Goal: Information Seeking & Learning: Learn about a topic

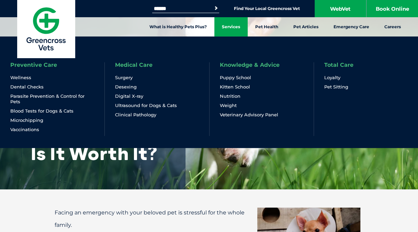
click at [234, 31] on link "Services" at bounding box center [230, 26] width 33 height 19
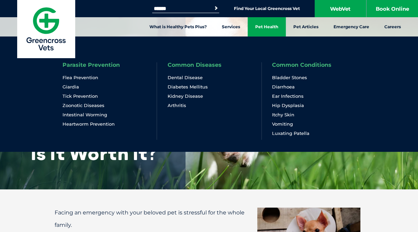
click at [271, 32] on link "Pet Health" at bounding box center [267, 26] width 38 height 19
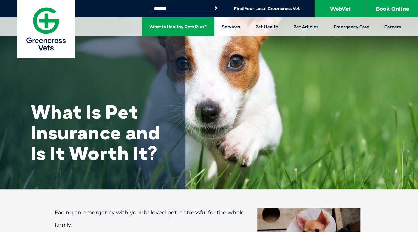
click at [188, 30] on link "What is Healthy Pets Plus?" at bounding box center [178, 26] width 72 height 19
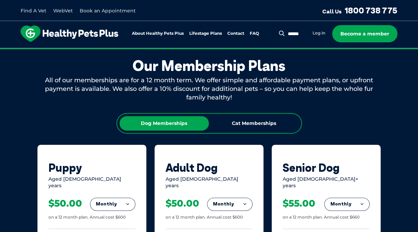
scroll to position [372, 0]
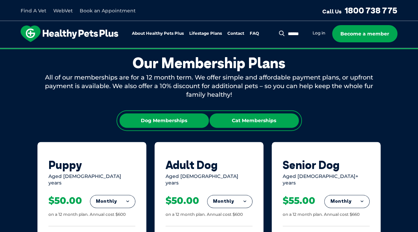
click at [265, 122] on div "Cat Memberships" at bounding box center [254, 120] width 89 height 14
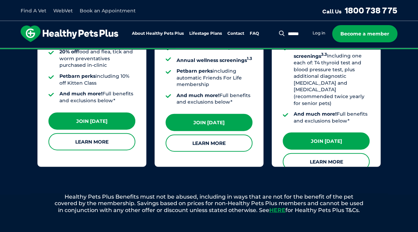
scroll to position [691, 0]
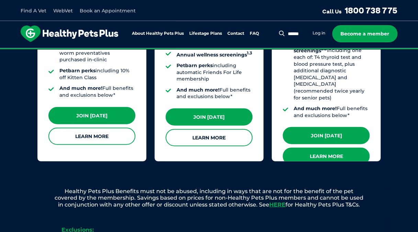
click at [342, 147] on link "Learn More" at bounding box center [326, 155] width 87 height 17
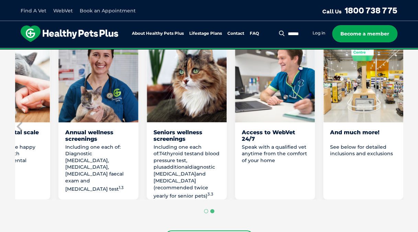
scroll to position [445, 0]
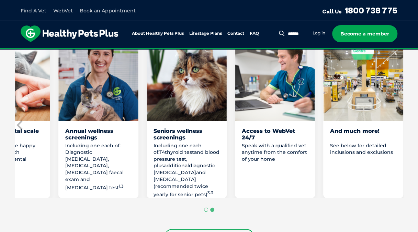
click at [366, 127] on div "And much more!" at bounding box center [363, 133] width 66 height 13
click at [368, 81] on img "8 of 8" at bounding box center [363, 78] width 80 height 86
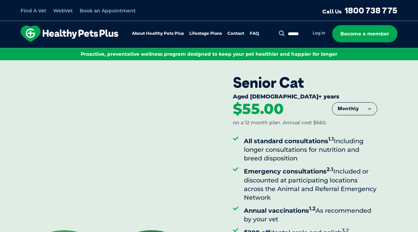
scroll to position [0, 0]
